Goal: Check status: Check status

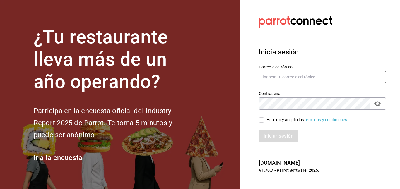
type input "[PERSON_NAME][EMAIL_ADDRESS][DOMAIN_NAME]"
click at [287, 136] on div "Iniciar sesión" at bounding box center [322, 136] width 127 height 12
click at [262, 120] on input "He leído y acepto los Términos y condiciones." at bounding box center [261, 119] width 5 height 5
checkbox input "true"
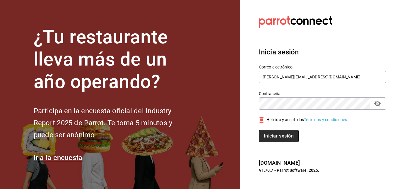
click at [270, 134] on button "Iniciar sesión" at bounding box center [279, 136] width 40 height 12
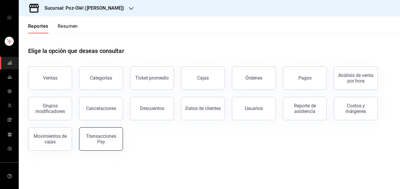
click at [91, 150] on div "Transacciones Pay" at bounding box center [97, 135] width 51 height 30
click at [94, 148] on button "Transacciones Pay" at bounding box center [101, 138] width 44 height 23
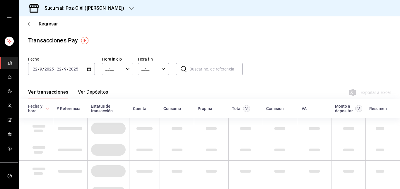
type input "00:00"
type input "23:59"
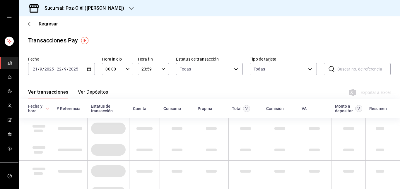
click at [129, 11] on icon "button" at bounding box center [131, 8] width 5 height 5
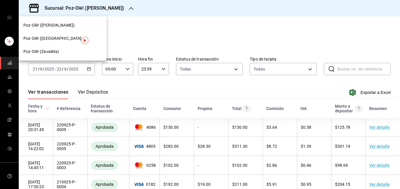
click at [141, 34] on div at bounding box center [200, 94] width 400 height 189
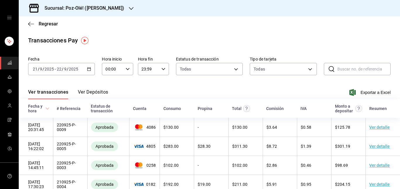
click at [129, 7] on icon "button" at bounding box center [131, 8] width 5 height 5
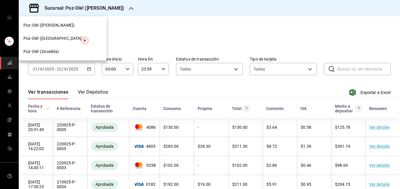
click at [76, 48] on div "Poz-Olé! (Zavaleta)" at bounding box center [63, 51] width 88 height 13
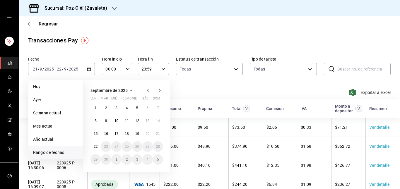
click at [49, 154] on span "Rango de fechas" at bounding box center [55, 152] width 45 height 6
click at [57, 150] on span "Rango de fechas" at bounding box center [55, 152] width 45 height 6
click at [56, 150] on span "Rango de fechas" at bounding box center [55, 152] width 45 height 6
click at [97, 133] on abbr "15" at bounding box center [96, 134] width 4 height 4
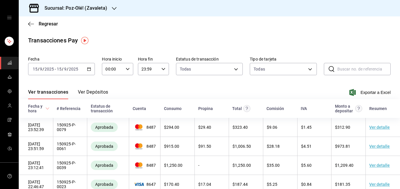
click at [88, 70] on icon "button" at bounding box center [89, 69] width 4 height 4
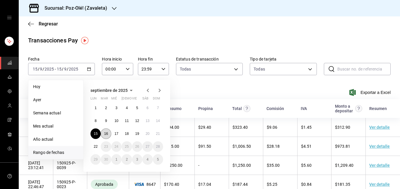
click at [109, 130] on button "16" at bounding box center [106, 133] width 10 height 11
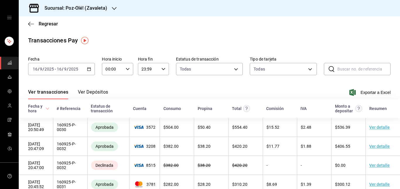
click at [87, 68] on icon "button" at bounding box center [89, 69] width 4 height 4
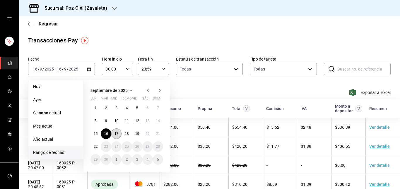
click at [116, 136] on button "17" at bounding box center [116, 133] width 10 height 11
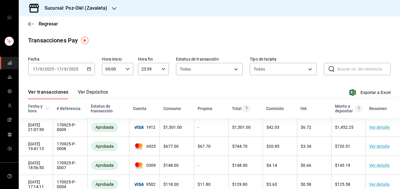
click at [90, 69] on div "2025-09-17 17 / 9 / 2025 - 2025-09-17 17 / 9 / 2025" at bounding box center [61, 69] width 67 height 12
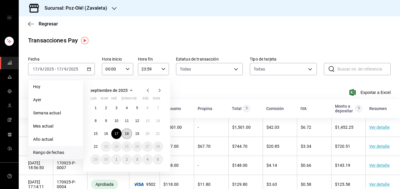
click at [125, 132] on abbr "18" at bounding box center [127, 134] width 4 height 4
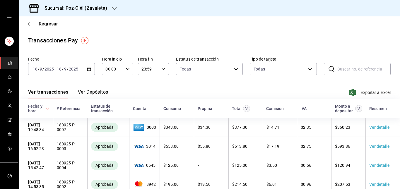
click at [88, 68] on \(Stroke\) "button" at bounding box center [88, 68] width 3 height 0
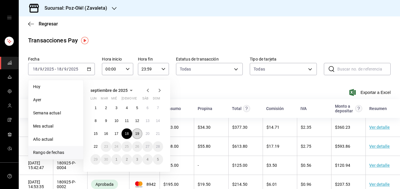
click at [140, 135] on button "19" at bounding box center [137, 133] width 10 height 11
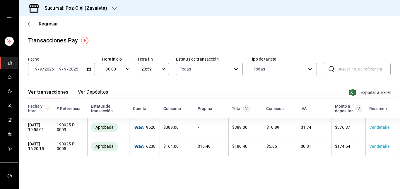
click at [90, 69] on icon "button" at bounding box center [89, 69] width 4 height 4
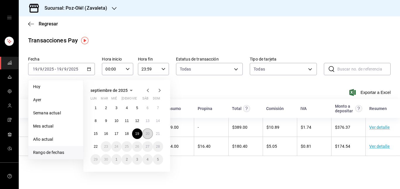
click at [145, 130] on button "20" at bounding box center [147, 133] width 10 height 11
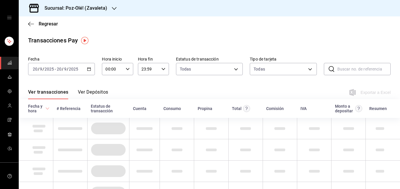
click at [145, 130] on div at bounding box center [144, 128] width 23 height 5
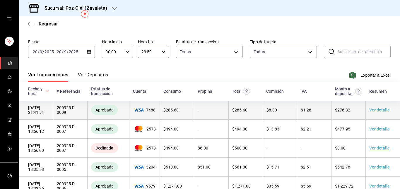
scroll to position [8, 0]
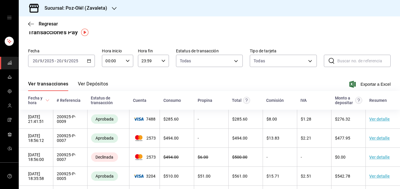
click at [89, 64] on div "2025-09-20 20 / 9 / 2025 - 2025-09-20 20 / 9 / 2025" at bounding box center [61, 61] width 67 height 12
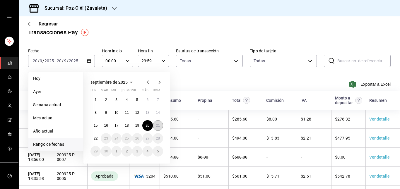
click at [158, 128] on button "21" at bounding box center [158, 125] width 10 height 11
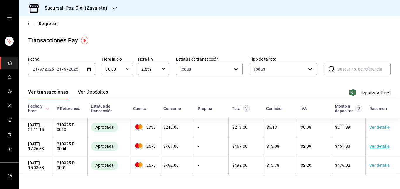
click at [94, 71] on div "2025-09-21 21 / 9 / 2025 - 2025-09-21 21 / 9 / 2025" at bounding box center [61, 69] width 67 height 12
click at [88, 65] on div "2025-09-21 21 / 9 / 2025 - 2025-09-21 21 / 9 / 2025" at bounding box center [61, 69] width 67 height 12
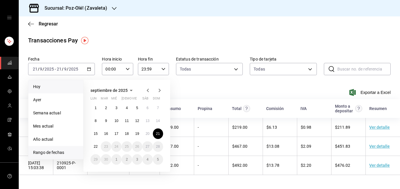
click at [37, 88] on span "Hoy" at bounding box center [55, 87] width 45 height 6
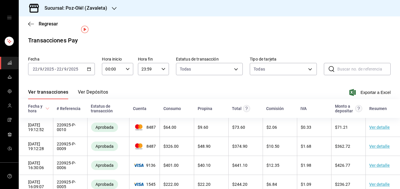
scroll to position [14, 0]
